Goal: Task Accomplishment & Management: Use online tool/utility

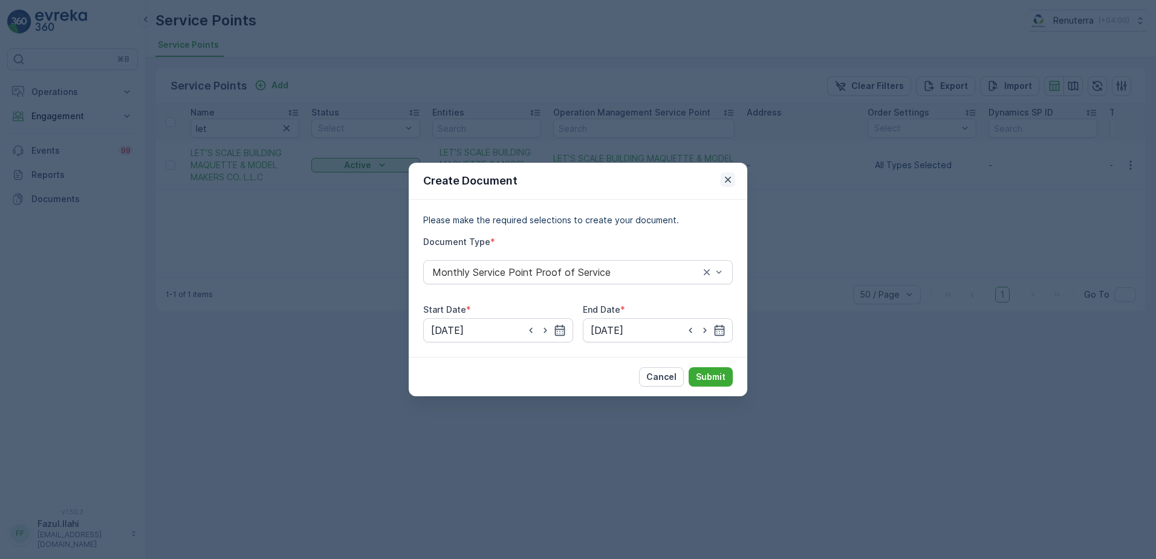
click at [723, 186] on button "button" at bounding box center [728, 179] width 15 height 15
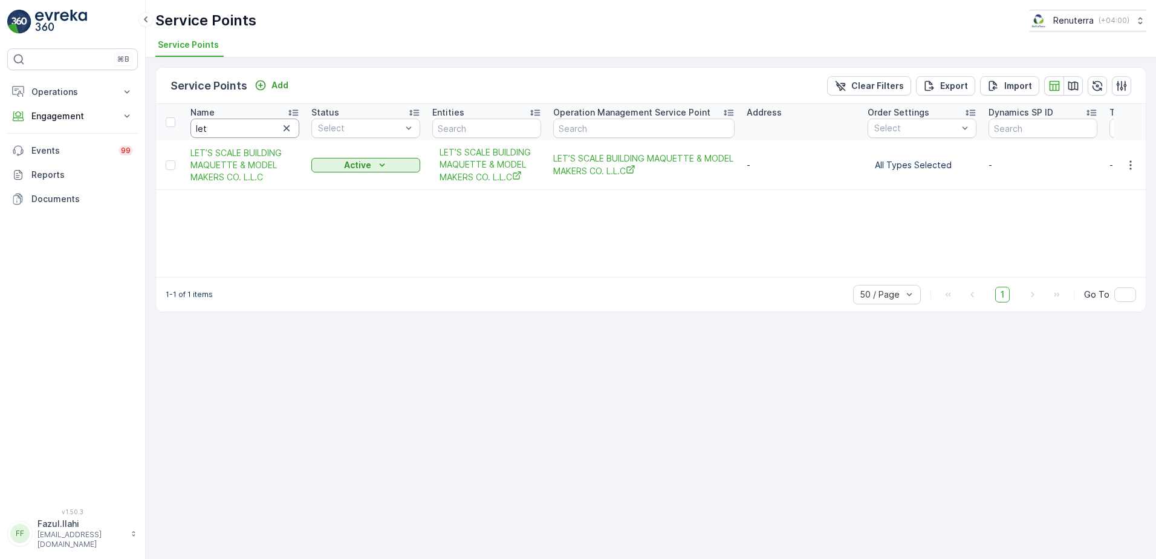
click at [260, 121] on input "let" at bounding box center [244, 128] width 109 height 19
paste input "HALAWH"
type input "HALAWH"
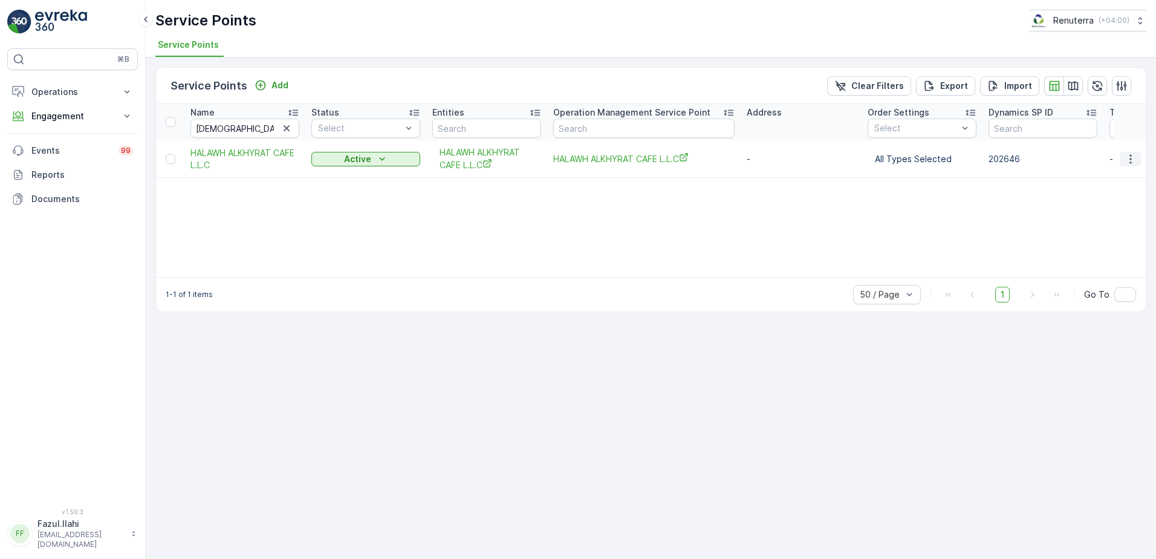
click at [1132, 160] on icon "button" at bounding box center [1131, 159] width 12 height 12
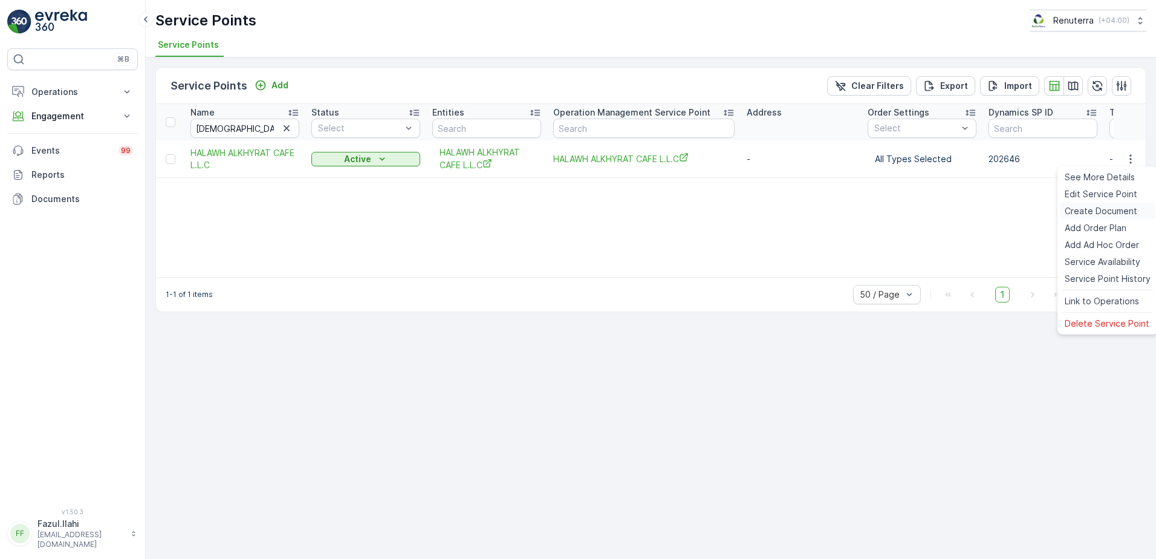
click at [1087, 207] on span "Create Document" at bounding box center [1101, 211] width 73 height 12
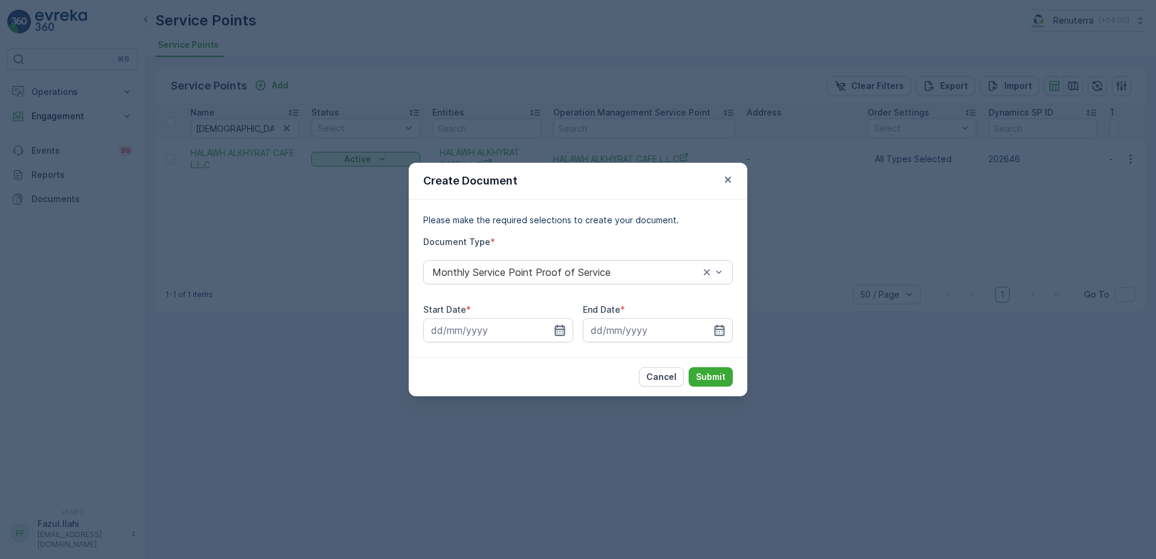
click at [560, 330] on icon "button" at bounding box center [560, 330] width 10 height 11
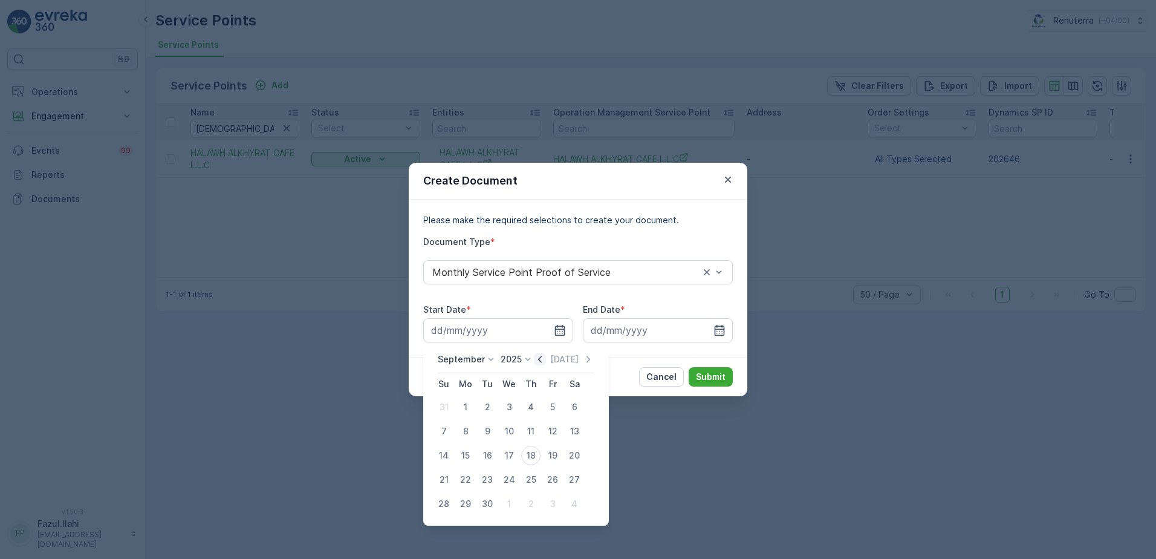
click at [539, 361] on icon "button" at bounding box center [540, 359] width 4 height 7
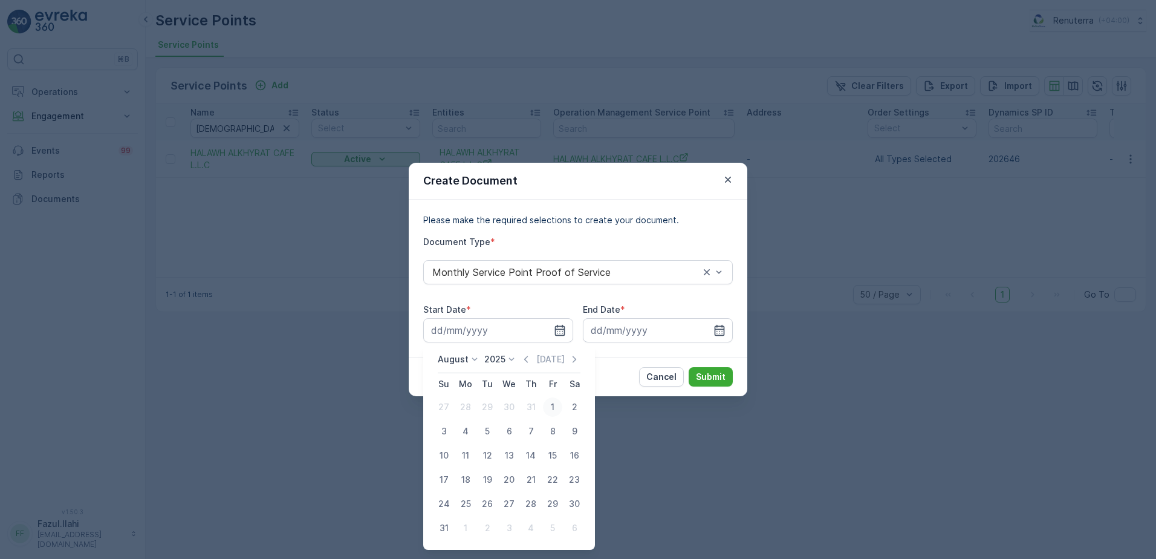
click at [550, 403] on div "1" at bounding box center [552, 406] width 19 height 19
type input "01.08.2025"
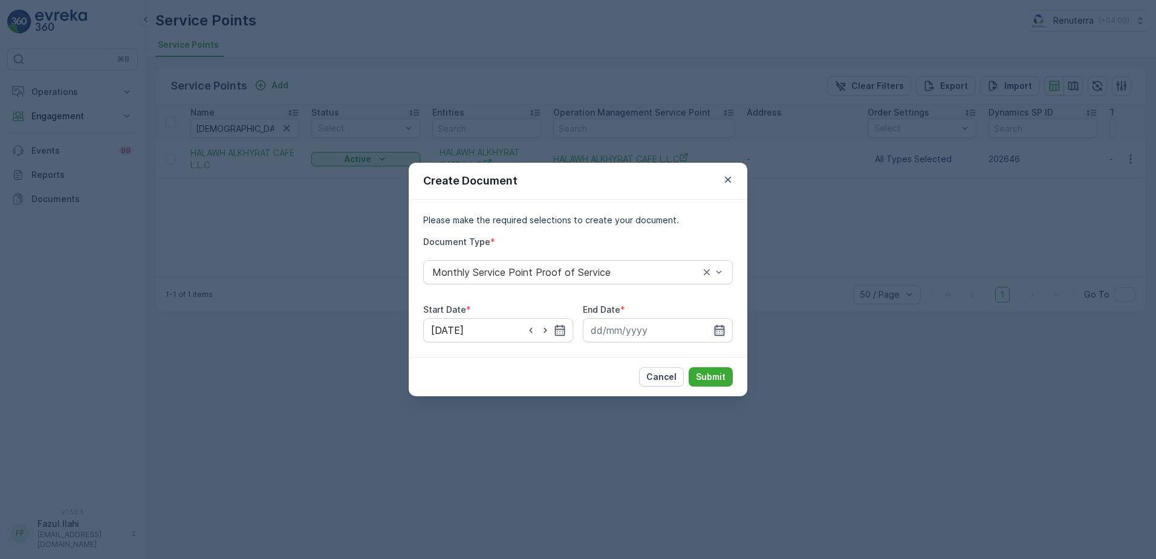
drag, startPoint x: 729, startPoint y: 335, endPoint x: 723, endPoint y: 330, distance: 7.7
click at [731, 331] on input at bounding box center [658, 330] width 150 height 24
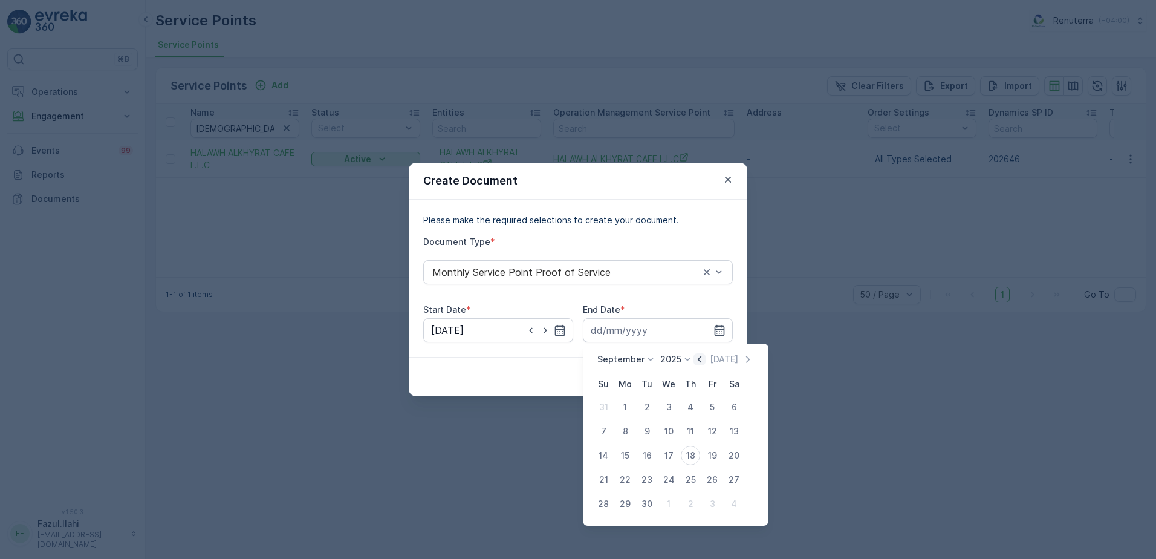
click at [696, 365] on icon "button" at bounding box center [700, 359] width 12 height 12
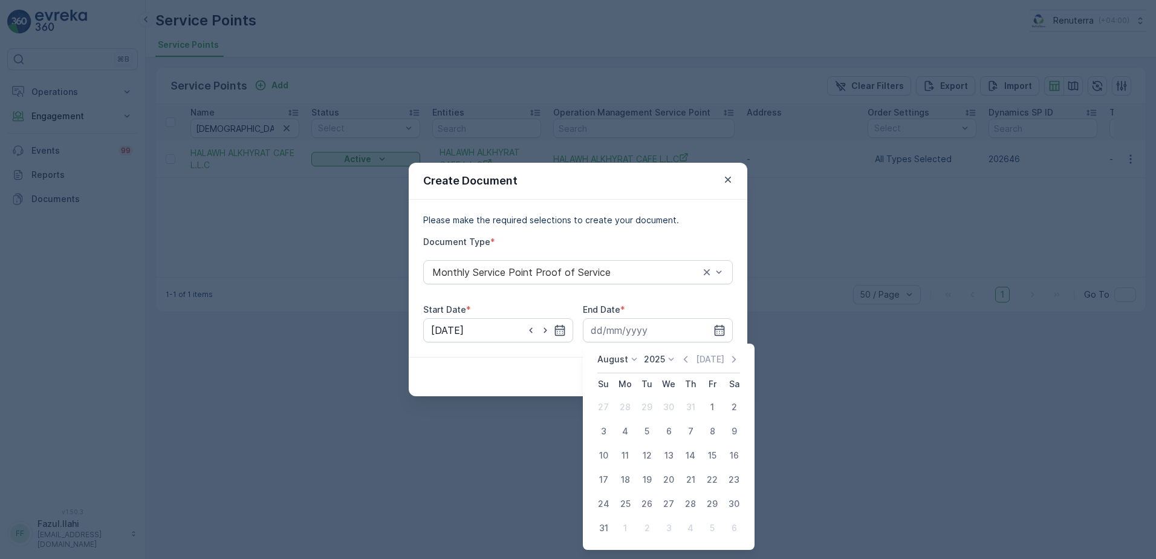
click at [594, 517] on td "31" at bounding box center [604, 528] width 22 height 24
click at [605, 530] on div "31" at bounding box center [603, 527] width 19 height 19
type input "31.08.2025"
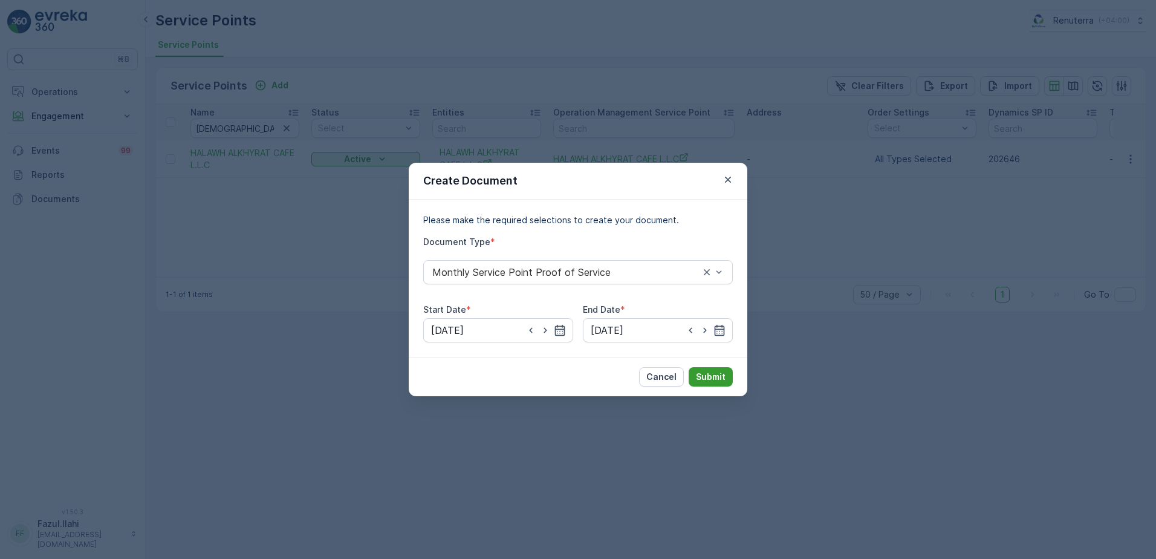
click at [715, 379] on p "Submit" at bounding box center [711, 377] width 30 height 12
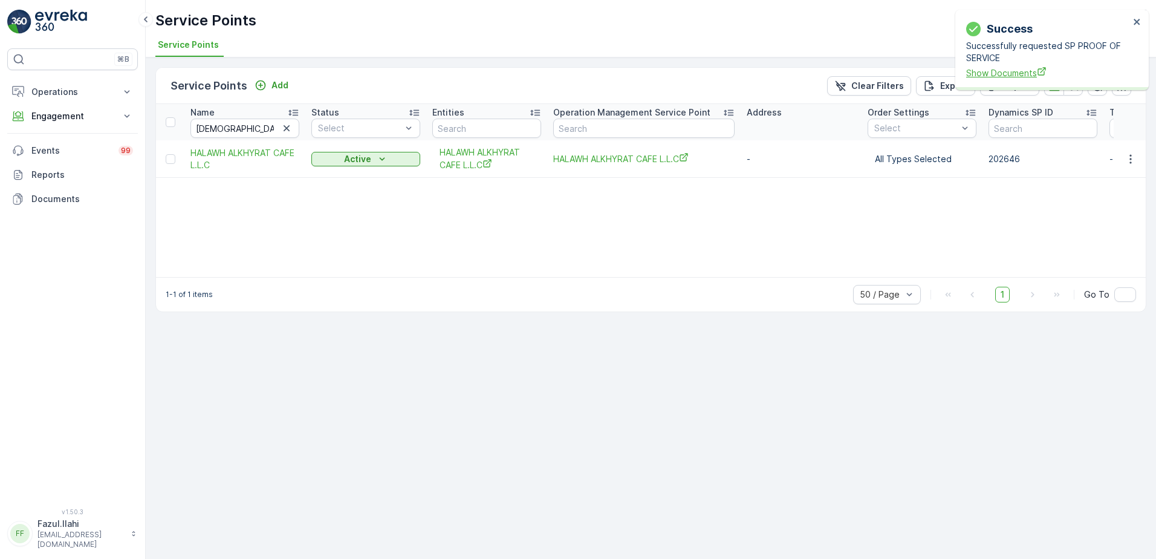
click at [1020, 72] on span "Show Documents" at bounding box center [1047, 73] width 163 height 13
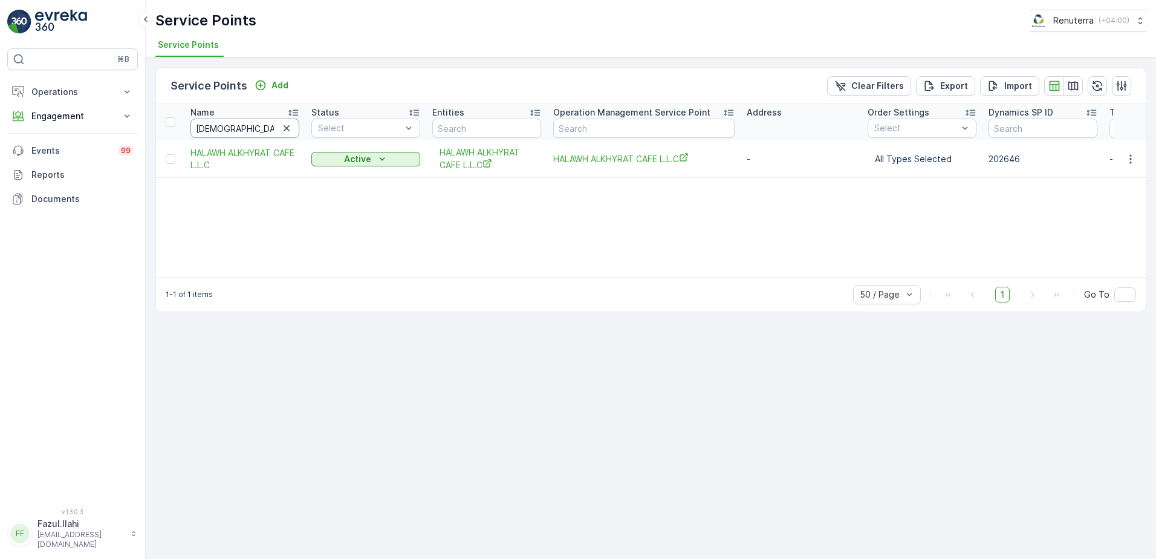
click at [244, 128] on input "HALAWH" at bounding box center [244, 128] width 109 height 19
type input "sala"
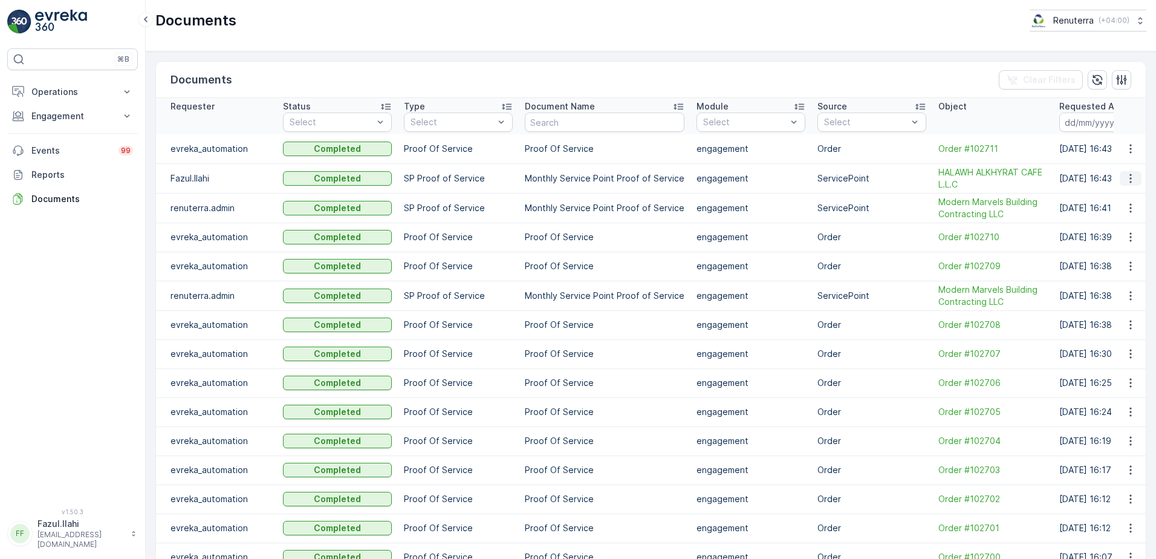
click at [1130, 181] on icon "button" at bounding box center [1131, 178] width 2 height 9
click at [1111, 198] on span "See Details" at bounding box center [1127, 196] width 47 height 12
